Goal: Task Accomplishment & Management: Manage account settings

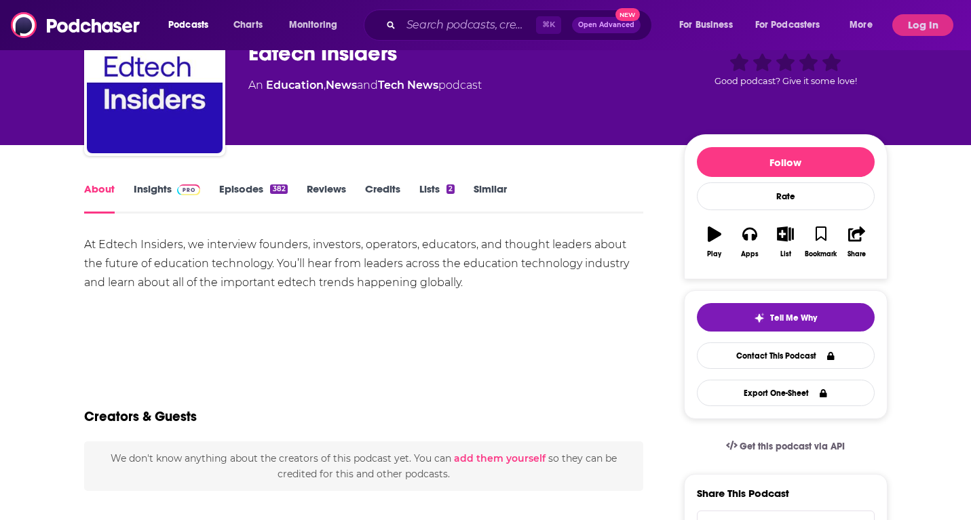
scroll to position [96, 0]
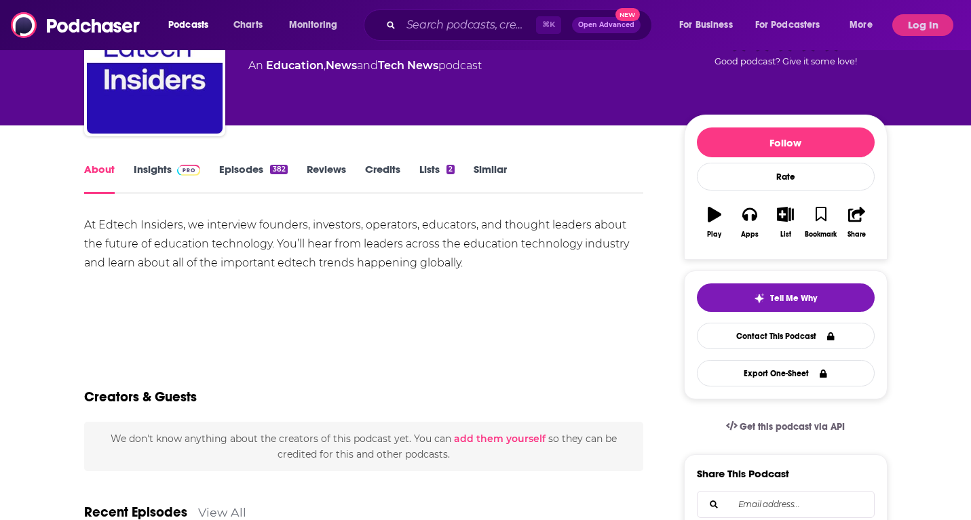
click at [177, 163] on span at bounding box center [189, 169] width 24 height 13
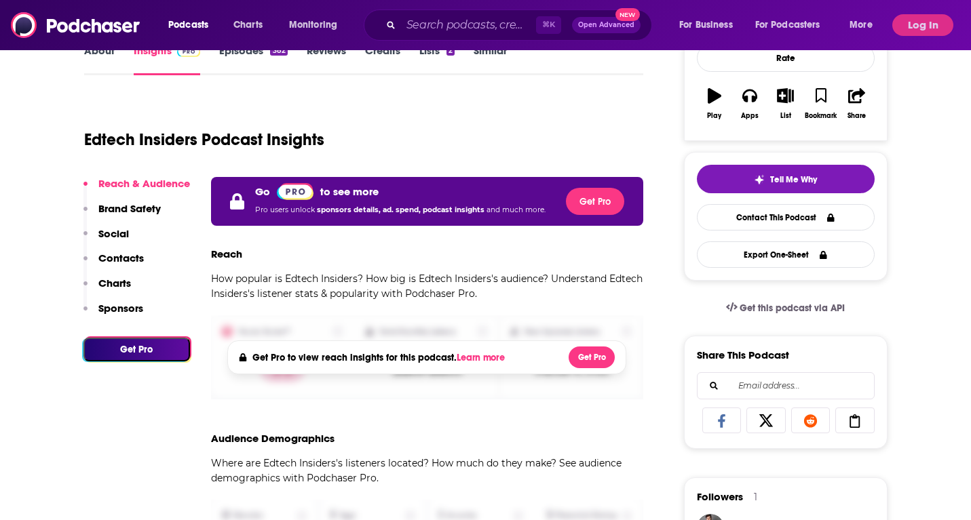
scroll to position [235, 0]
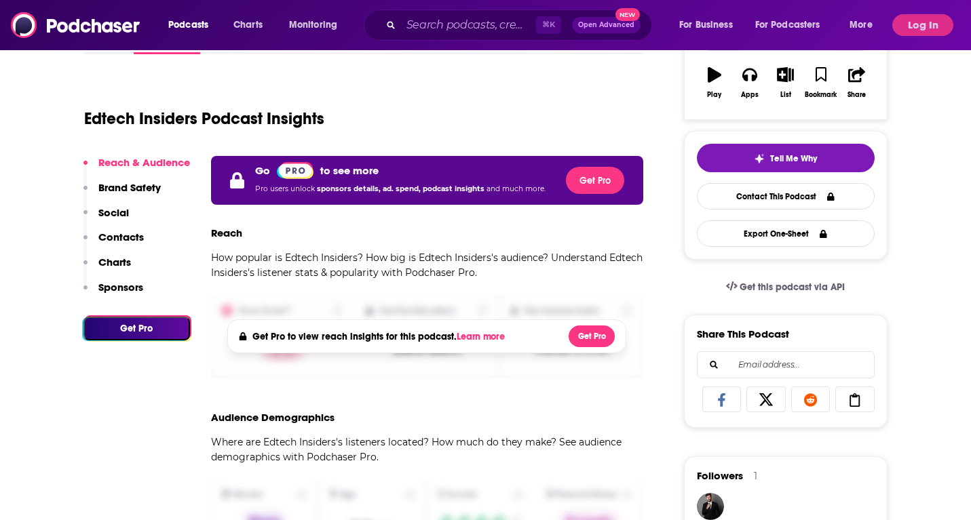
click at [907, 30] on button "Log In" at bounding box center [922, 25] width 61 height 22
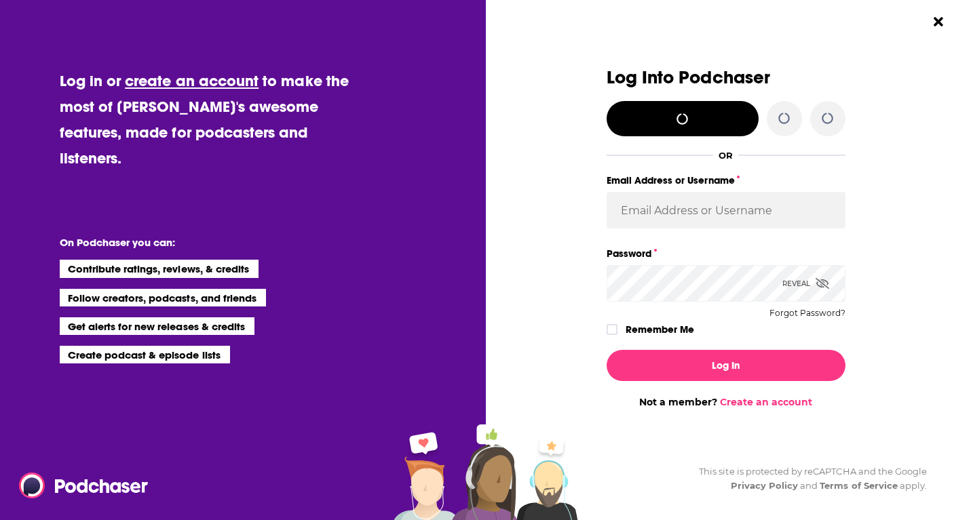
scroll to position [0, 0]
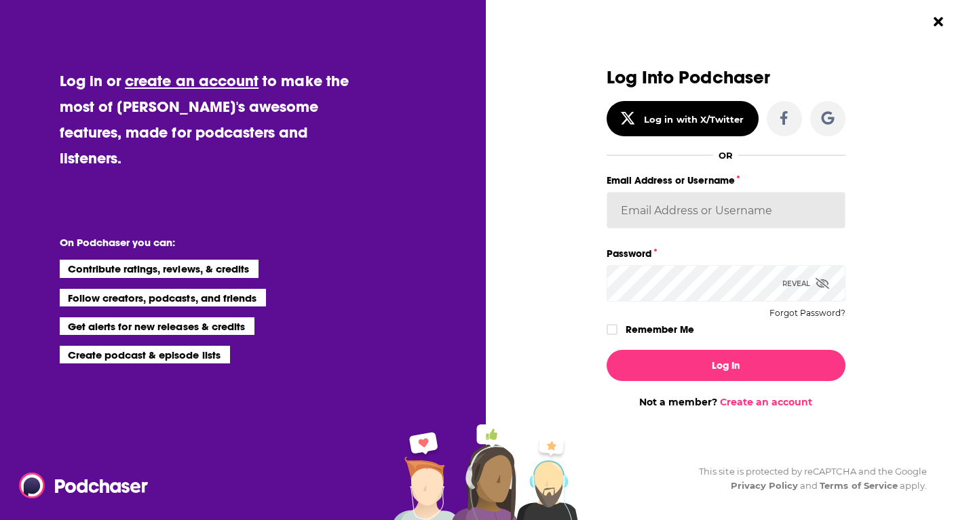
type input "FINNMadison"
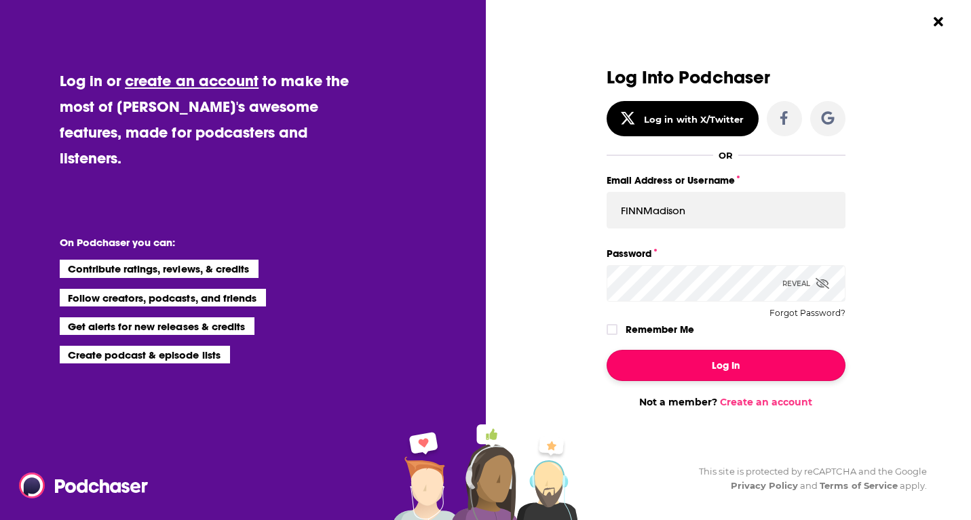
click at [701, 362] on button "Log In" at bounding box center [725, 365] width 239 height 31
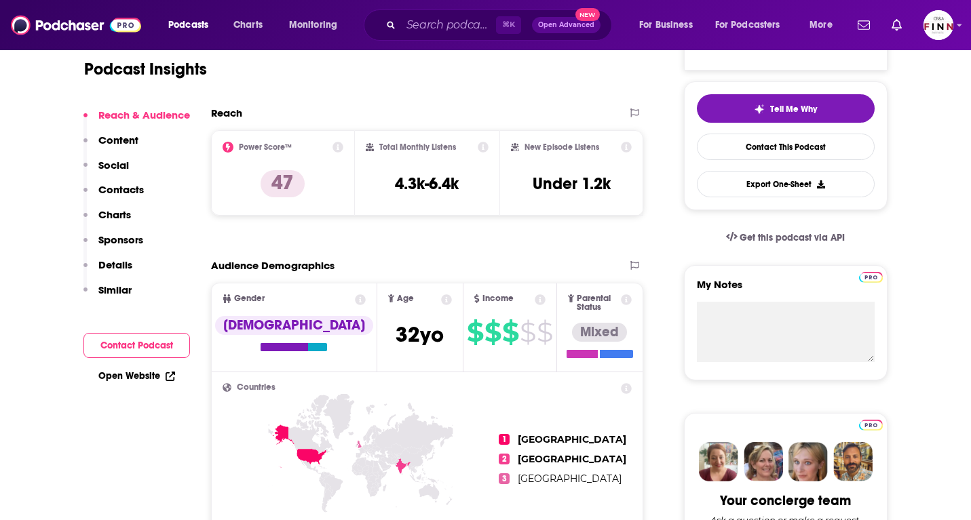
scroll to position [286, 0]
